Goal: Task Accomplishment & Management: Manage account settings

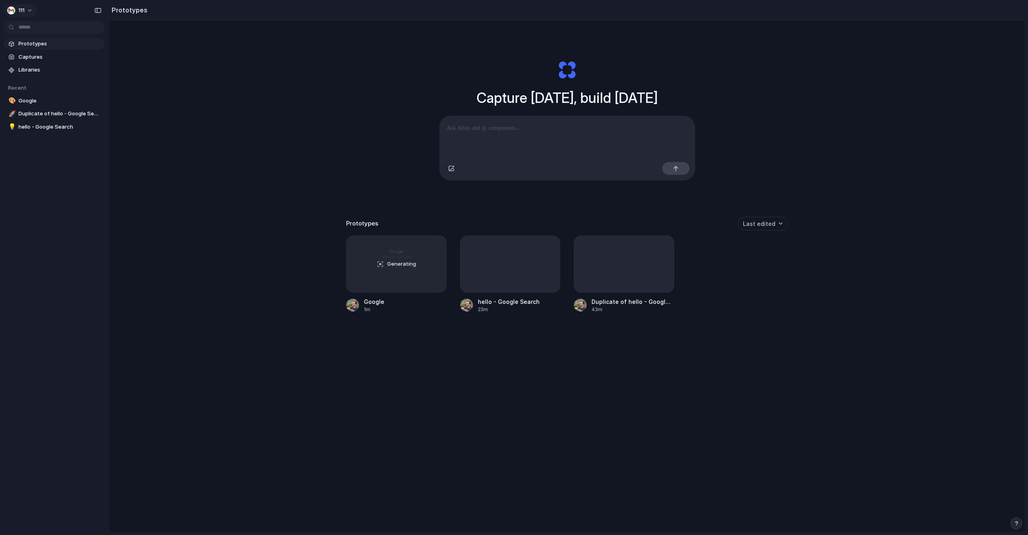
click at [24, 10] on span "111" at bounding box center [21, 10] width 6 height 8
click at [42, 29] on li "Settings" at bounding box center [45, 28] width 78 height 13
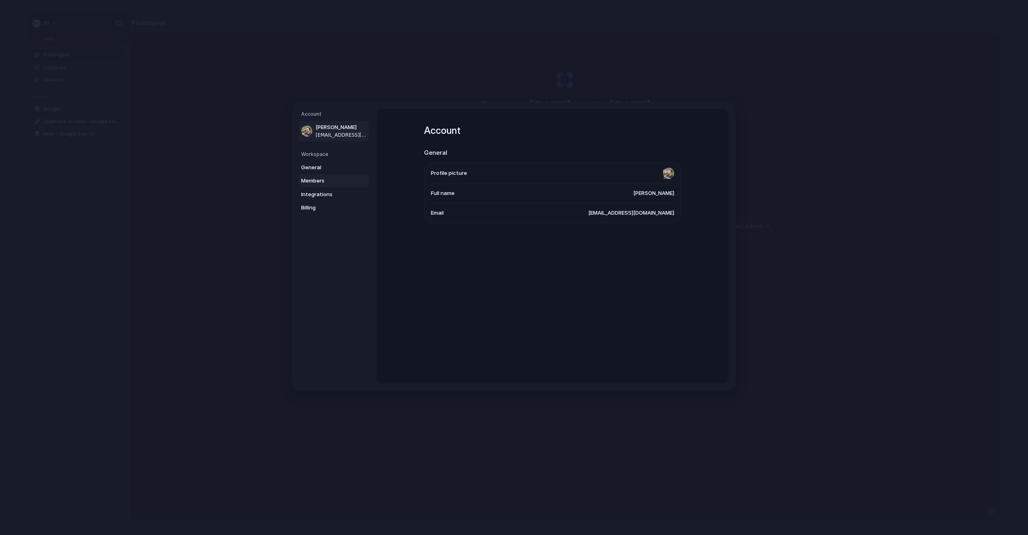
click at [315, 179] on span "Members" at bounding box center [326, 181] width 51 height 8
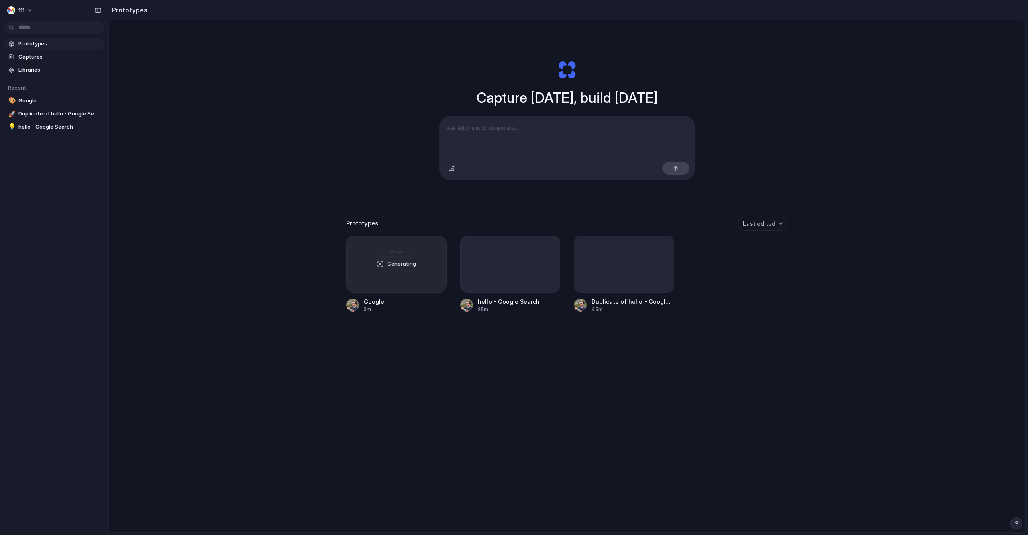
click at [508, 450] on div "Capture today, build tomorrow Clone web app Clone screenshot Start from existin…" at bounding box center [567, 297] width 917 height 554
click at [605, 290] on div at bounding box center [624, 263] width 100 height 57
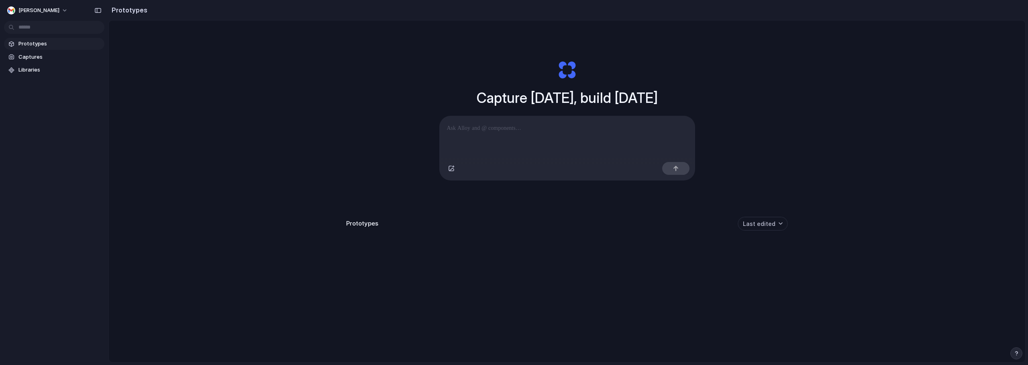
click at [742, 89] on div "Capture today, build tomorrow Clone web app Clone screenshot Start from existin…" at bounding box center [567, 212] width 917 height 384
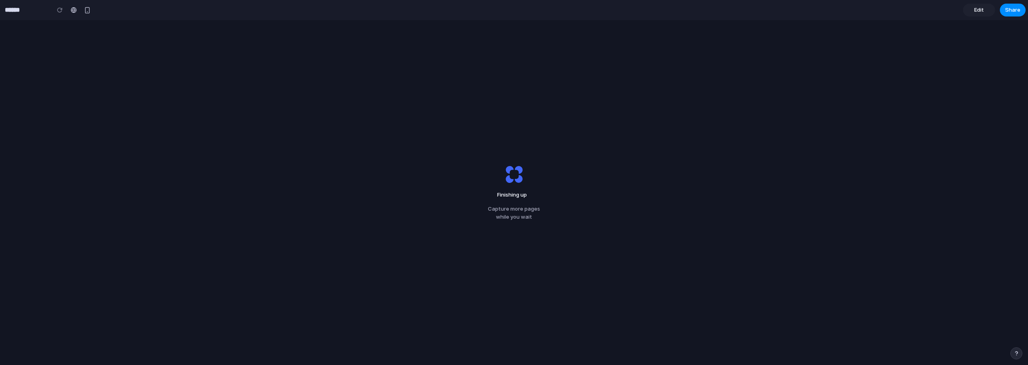
click at [414, 109] on div "Finishing up Capture more pages while you wait" at bounding box center [514, 192] width 1028 height 345
click at [687, 171] on div "4 minutes left . Capture more pages while you wait" at bounding box center [514, 192] width 1028 height 345
